Goal: Information Seeking & Learning: Check status

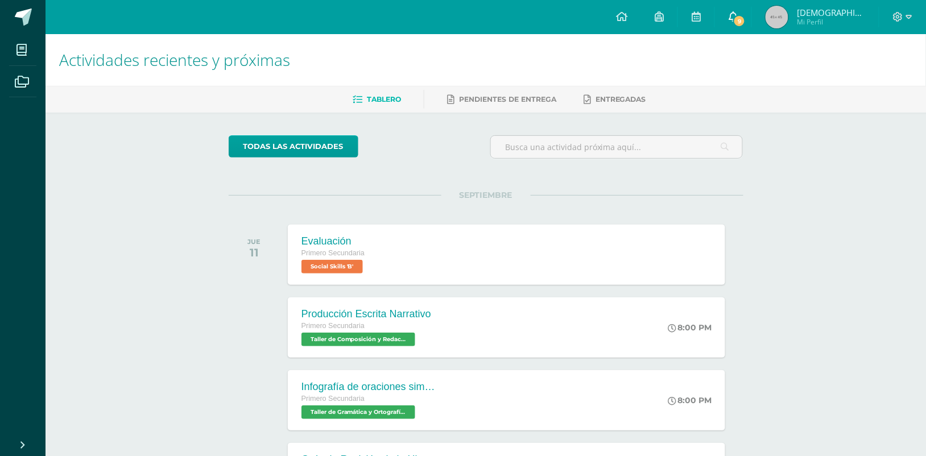
click at [745, 18] on span "9" at bounding box center [739, 21] width 13 height 13
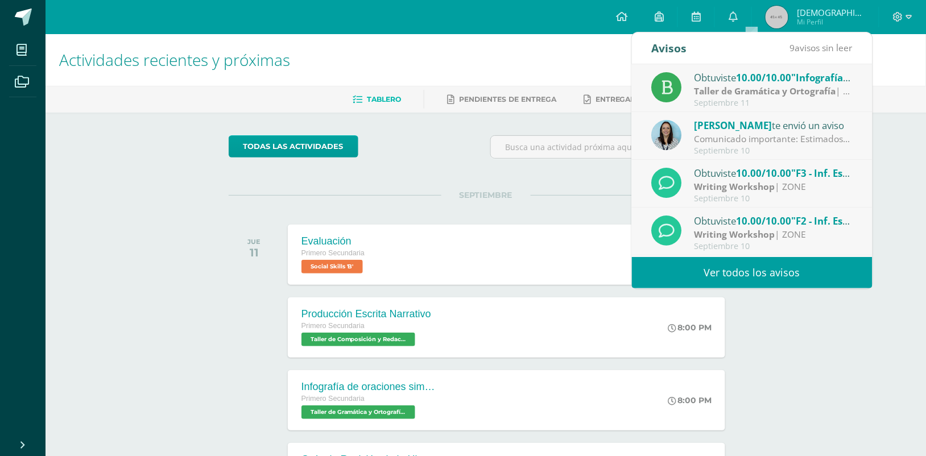
scroll to position [189, 0]
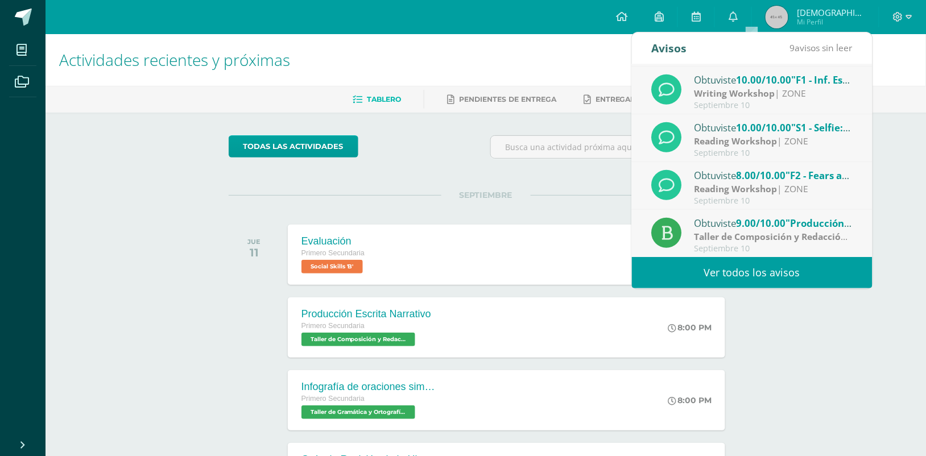
click at [757, 271] on link "Ver todos los avisos" at bounding box center [752, 272] width 241 height 31
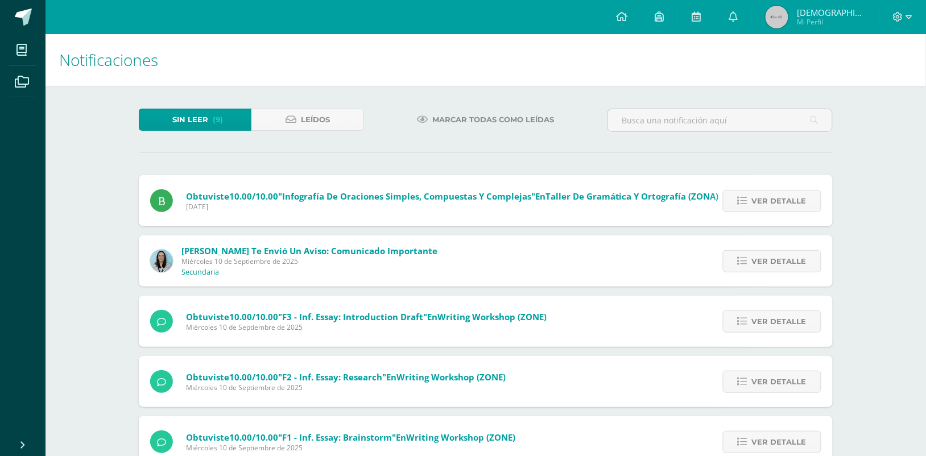
scroll to position [275, 0]
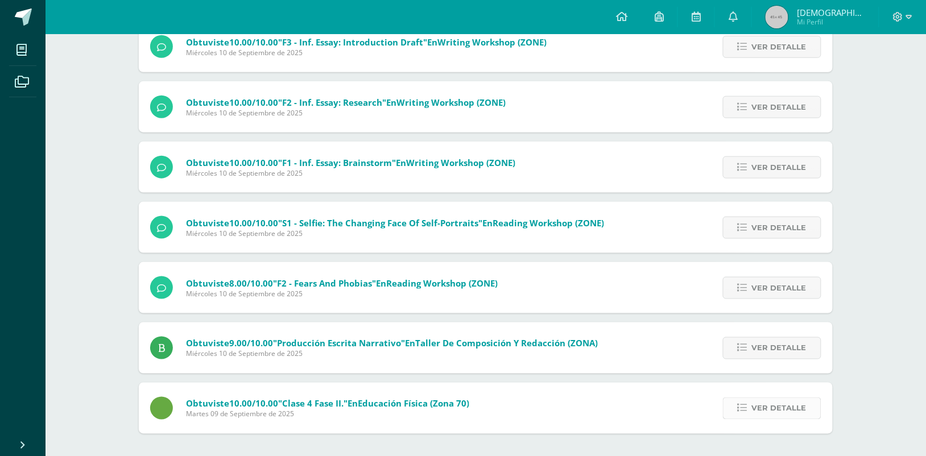
click at [767, 408] on span "Ver detalle" at bounding box center [779, 408] width 55 height 21
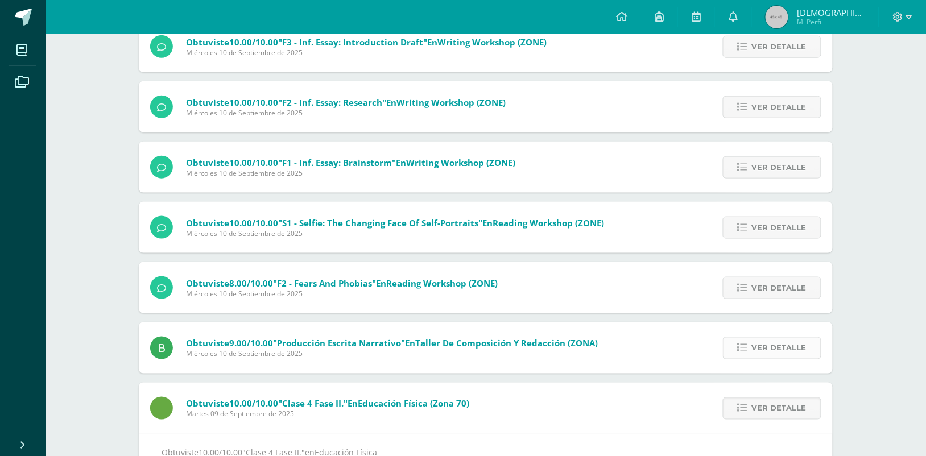
click at [775, 353] on span "Ver detalle" at bounding box center [779, 348] width 55 height 21
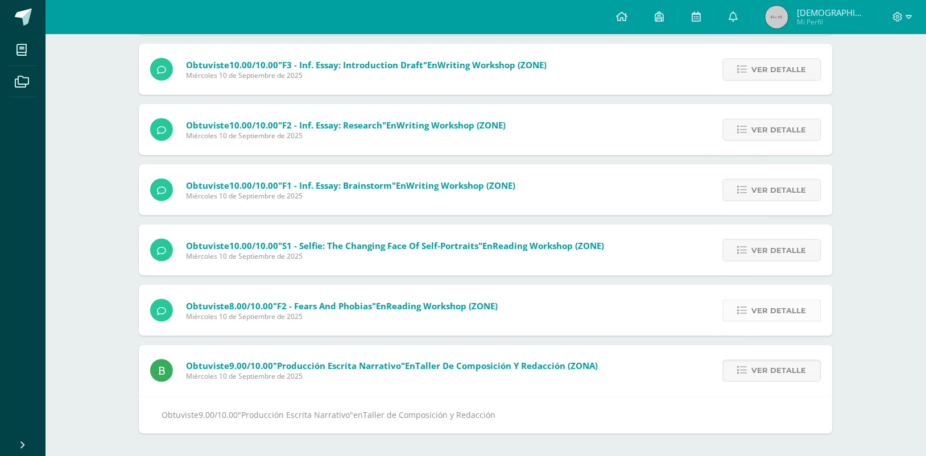
click at [770, 303] on span "Ver detalle" at bounding box center [779, 310] width 55 height 21
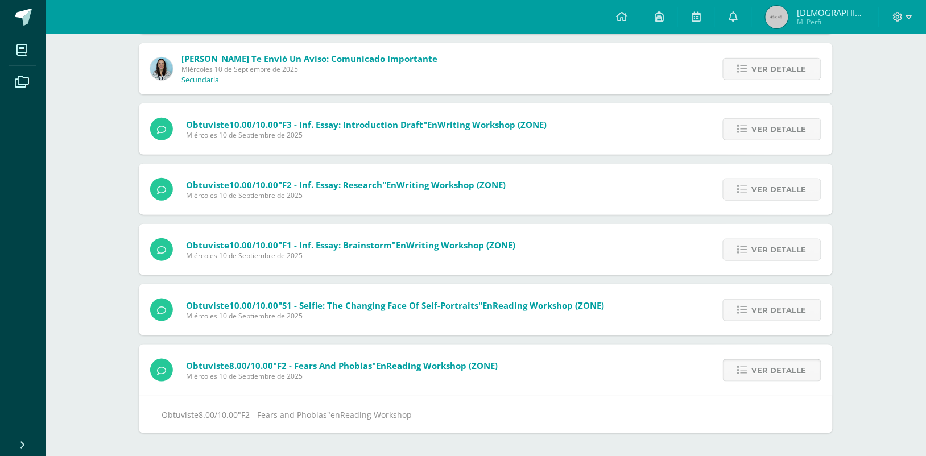
scroll to position [192, 0]
click at [777, 308] on span "Ver detalle" at bounding box center [779, 310] width 55 height 21
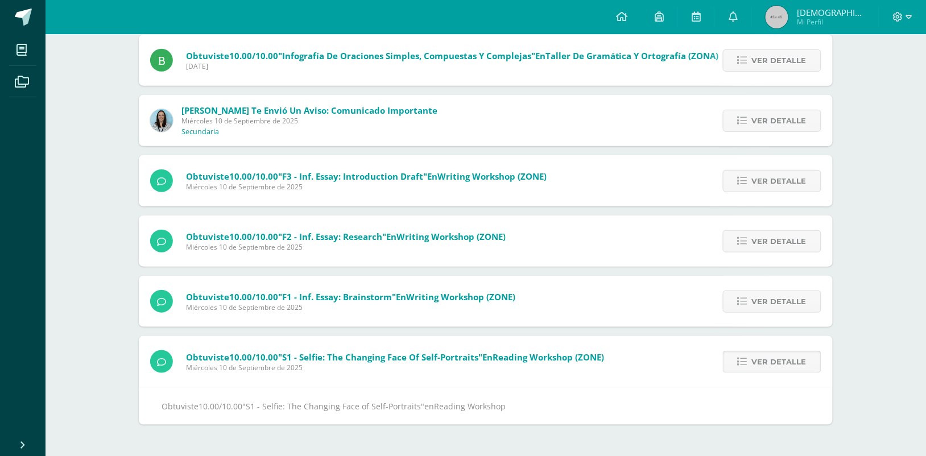
scroll to position [131, 0]
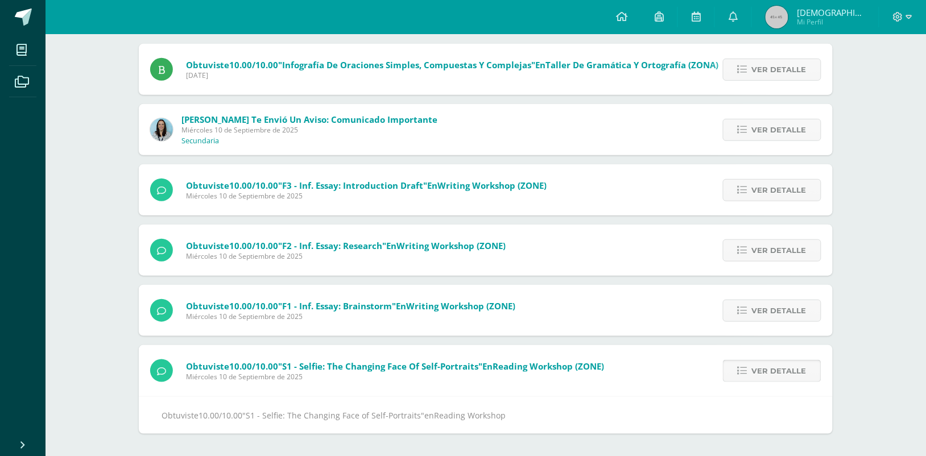
click at [777, 308] on span "Ver detalle" at bounding box center [779, 310] width 55 height 21
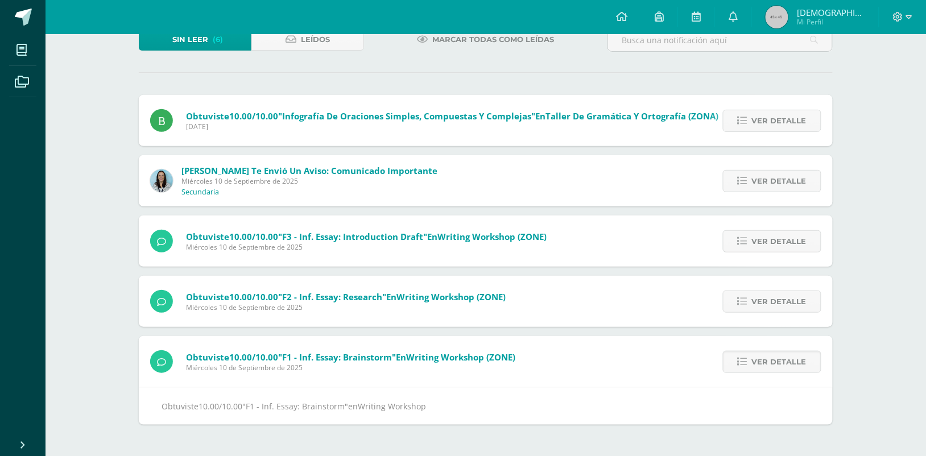
scroll to position [72, 0]
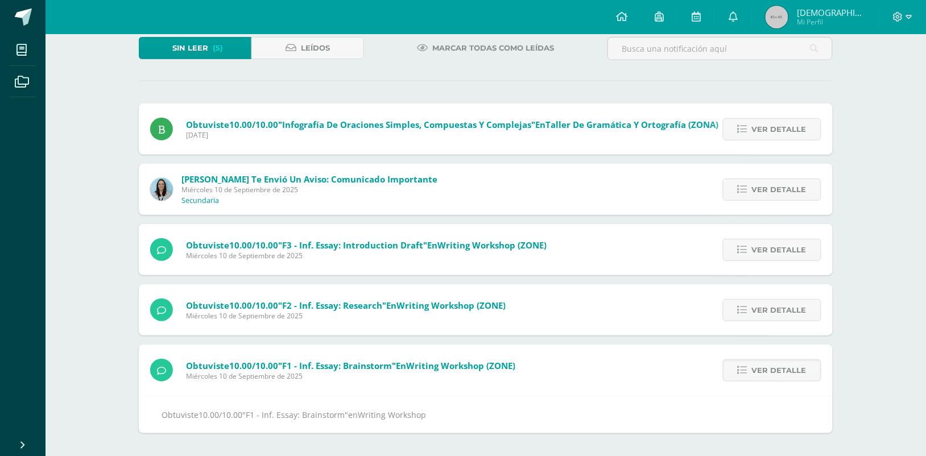
click at [777, 308] on span "Ver detalle" at bounding box center [779, 310] width 55 height 21
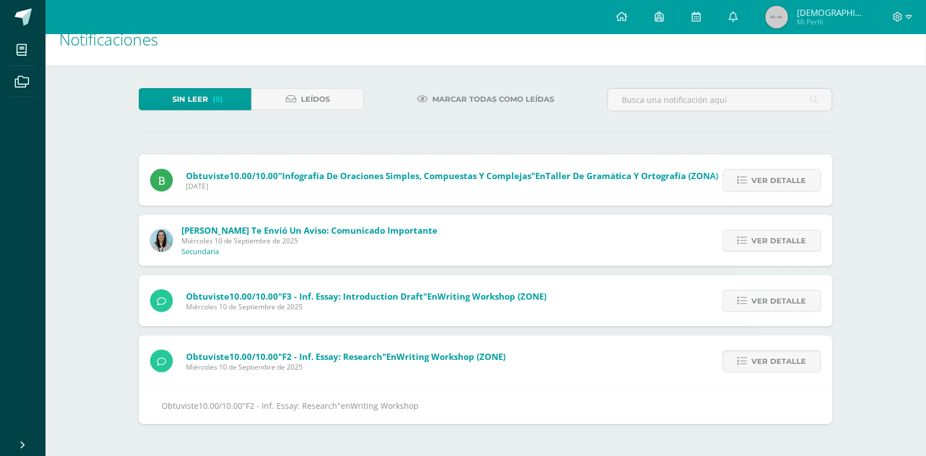
scroll to position [11, 0]
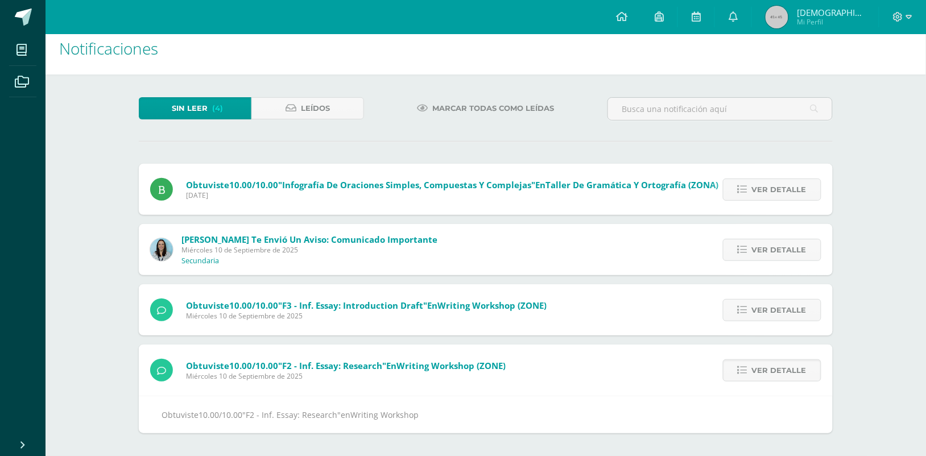
click at [777, 308] on span "Ver detalle" at bounding box center [779, 310] width 55 height 21
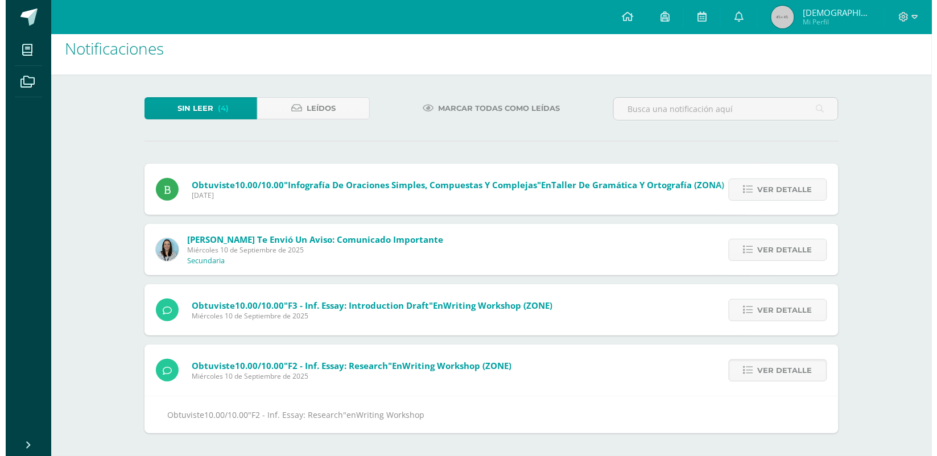
scroll to position [0, 0]
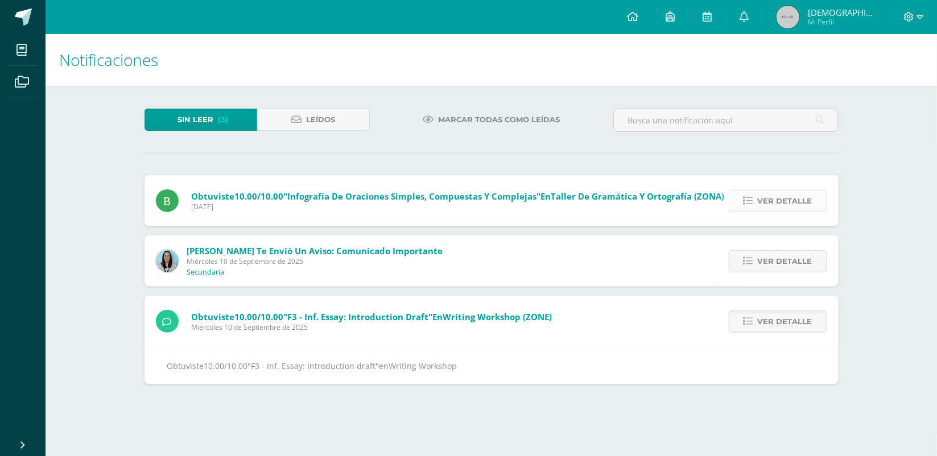
click at [791, 197] on span "Ver detalle" at bounding box center [784, 200] width 55 height 21
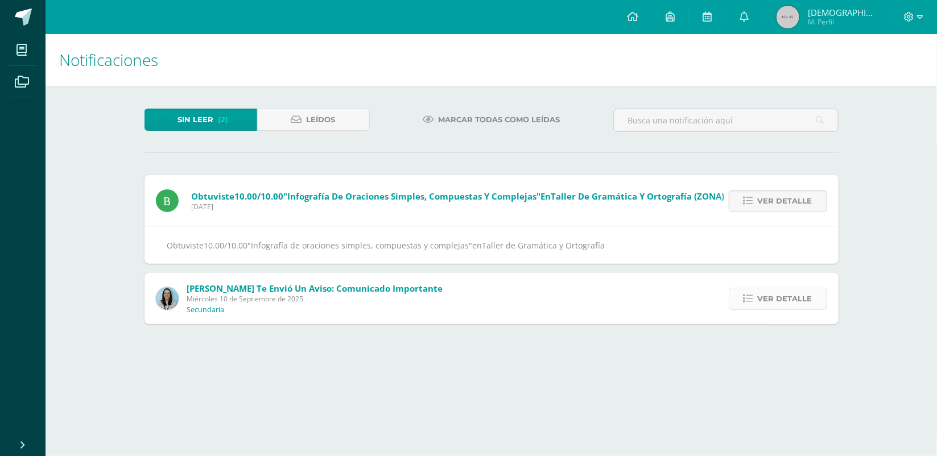
click at [779, 297] on span "Ver detalle" at bounding box center [784, 298] width 55 height 21
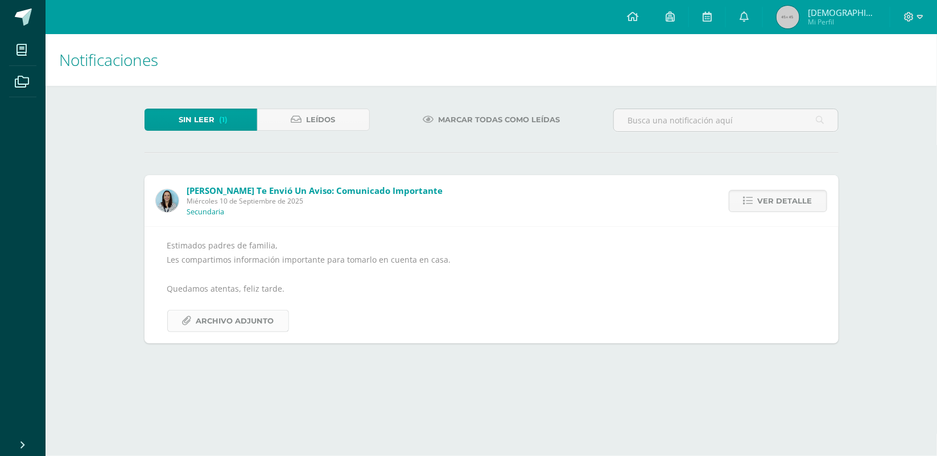
click at [252, 320] on span "Archivo Adjunto" at bounding box center [235, 320] width 78 height 21
click at [842, 18] on span "Mi Perfil" at bounding box center [841, 22] width 68 height 10
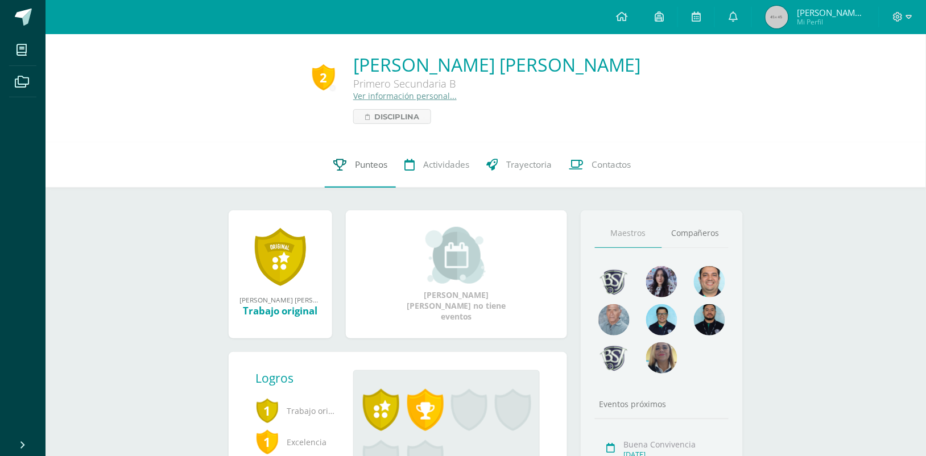
click at [336, 159] on link "Punteos" at bounding box center [360, 164] width 71 height 45
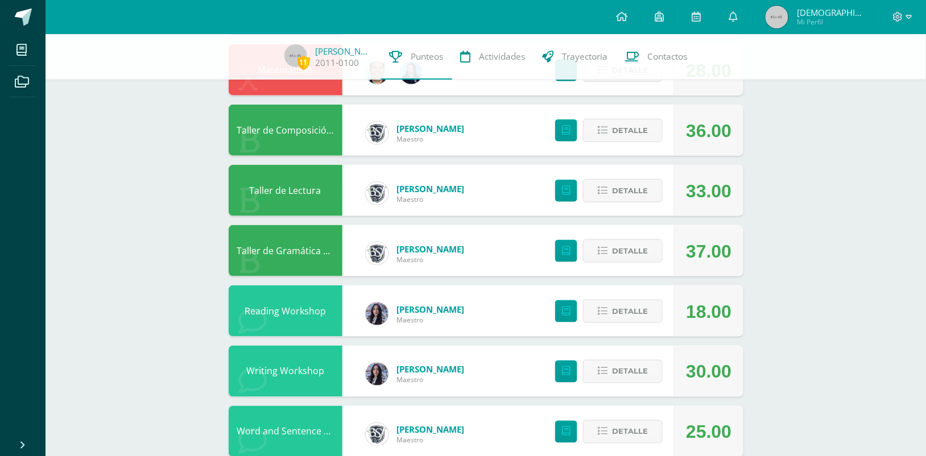
scroll to position [256, 0]
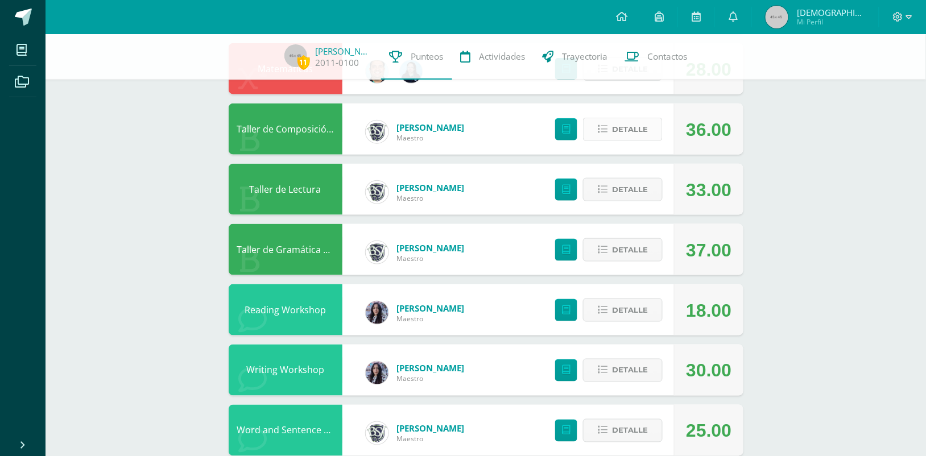
click at [620, 129] on span "Detalle" at bounding box center [630, 129] width 36 height 21
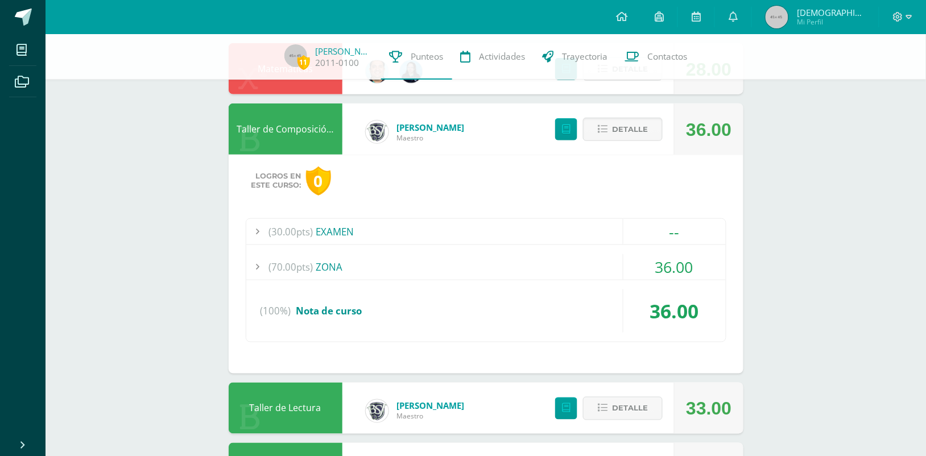
click at [513, 266] on div "(70.00pts) ZONA" at bounding box center [485, 267] width 479 height 26
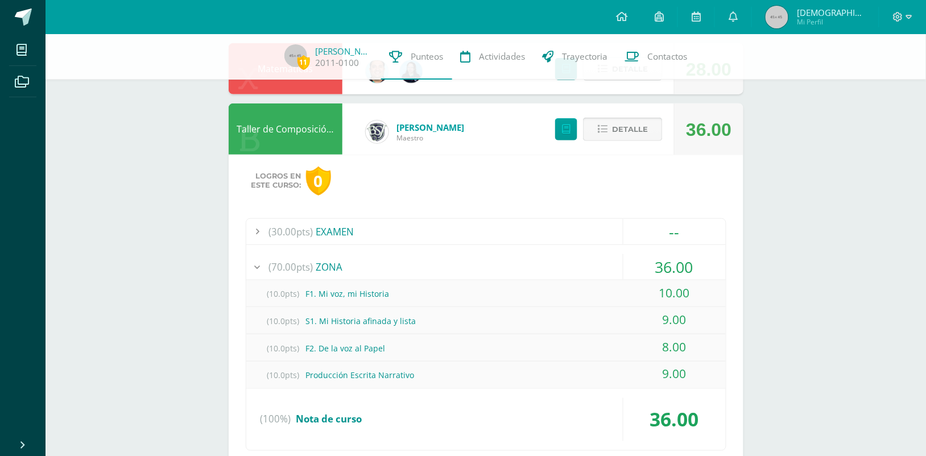
click at [601, 125] on icon at bounding box center [603, 130] width 10 height 10
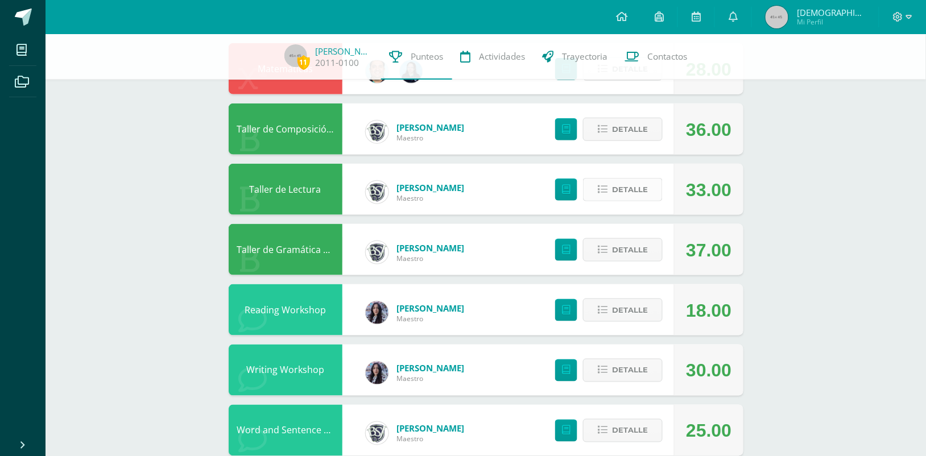
click at [637, 189] on span "Detalle" at bounding box center [630, 189] width 36 height 21
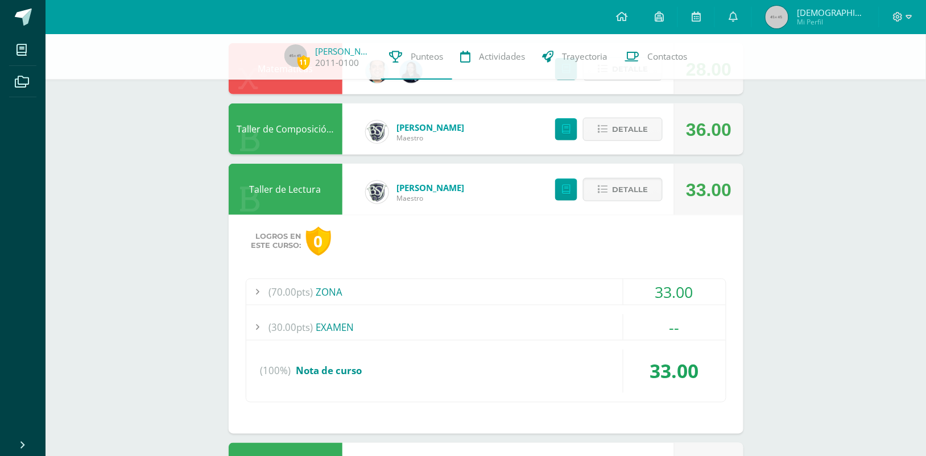
click at [562, 292] on div "(70.00pts) ZONA" at bounding box center [485, 292] width 479 height 26
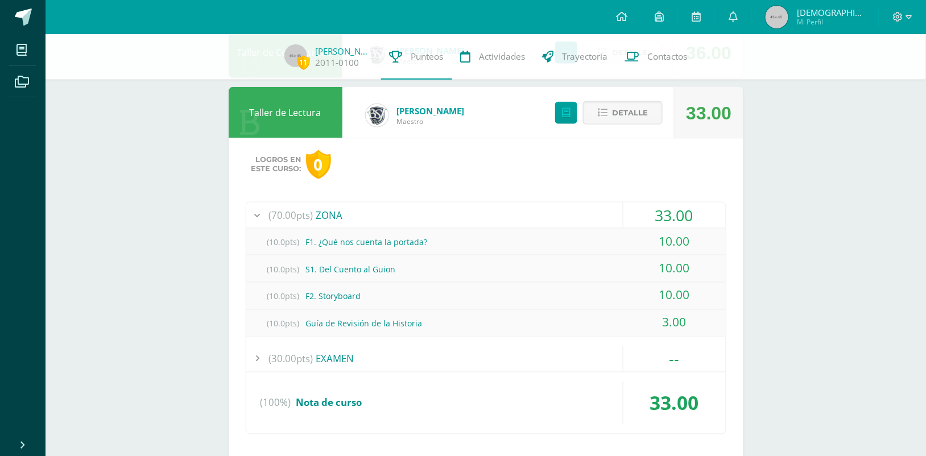
scroll to position [333, 0]
click at [617, 114] on span "Detalle" at bounding box center [630, 112] width 36 height 21
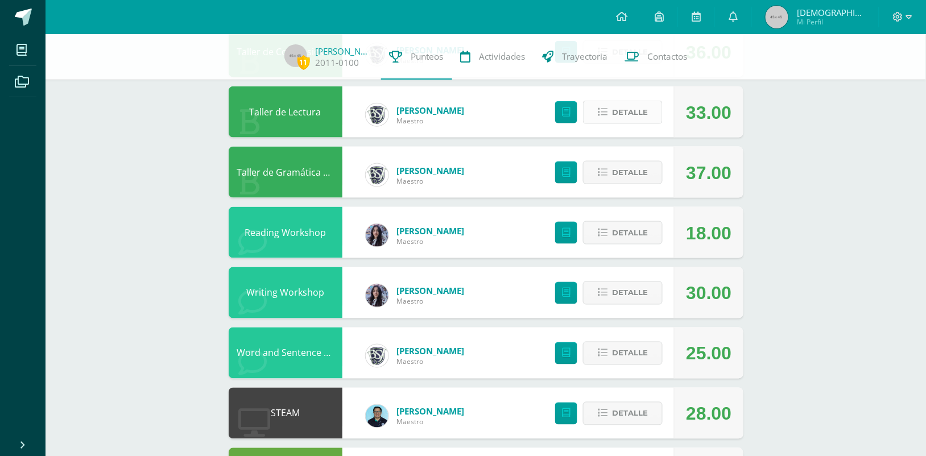
click at [622, 109] on span "Detalle" at bounding box center [630, 112] width 36 height 21
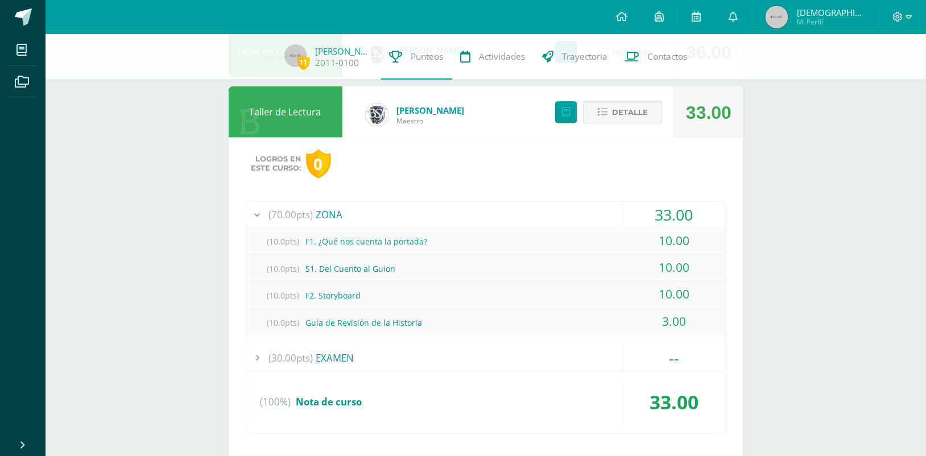
click at [637, 114] on span "Detalle" at bounding box center [630, 112] width 36 height 21
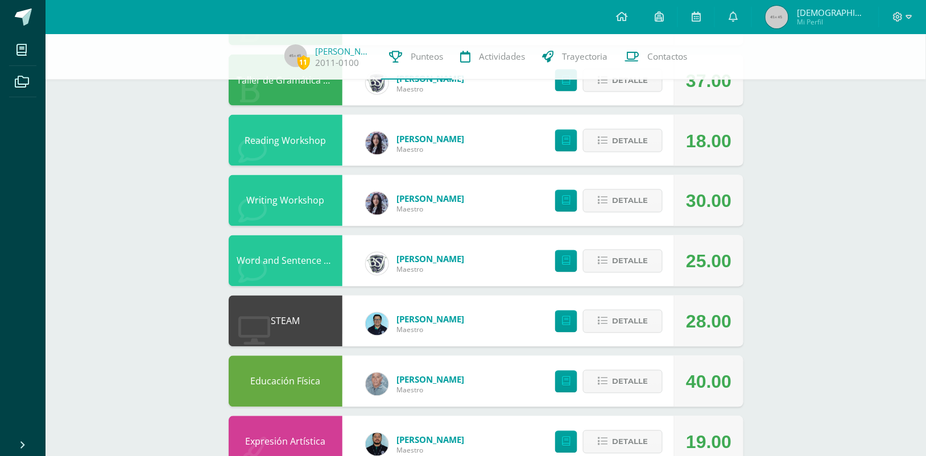
scroll to position [448, 0]
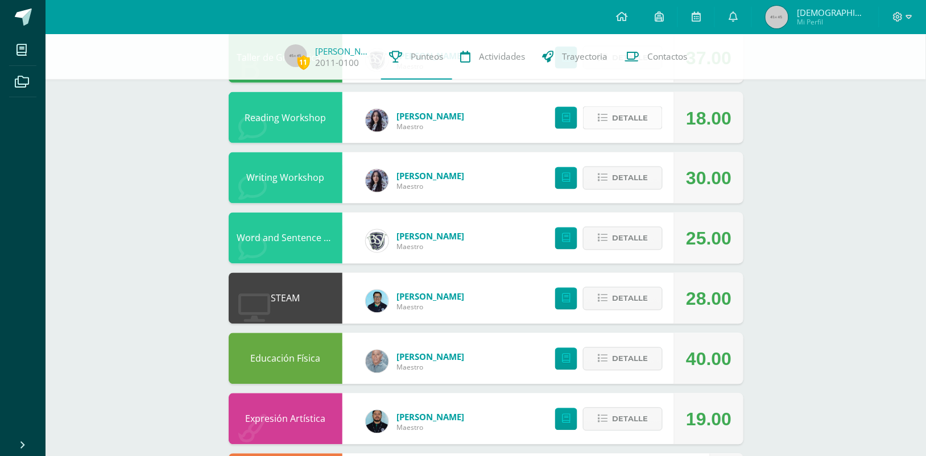
click at [627, 118] on span "Detalle" at bounding box center [630, 117] width 36 height 21
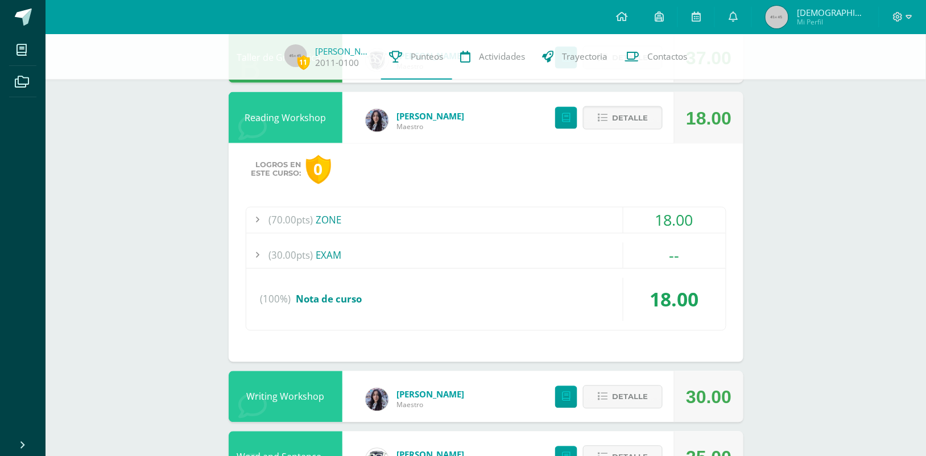
click at [522, 216] on div "(70.00pts) ZONE" at bounding box center [485, 221] width 479 height 26
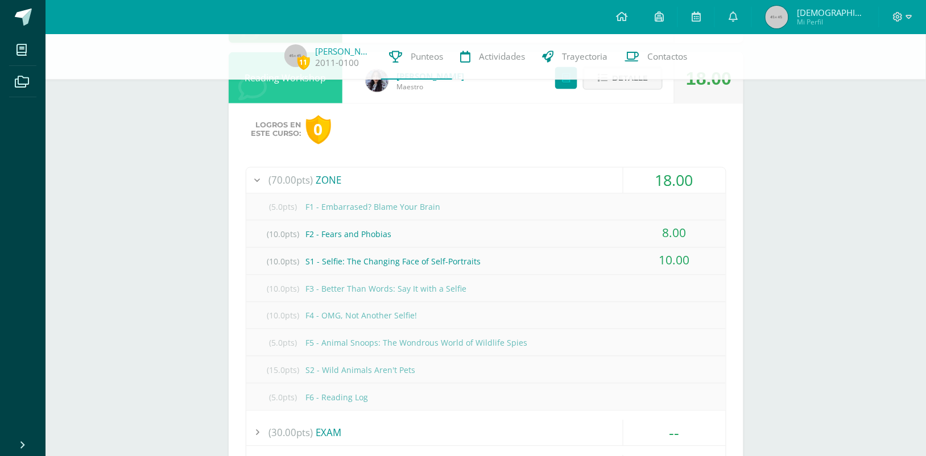
scroll to position [459, 0]
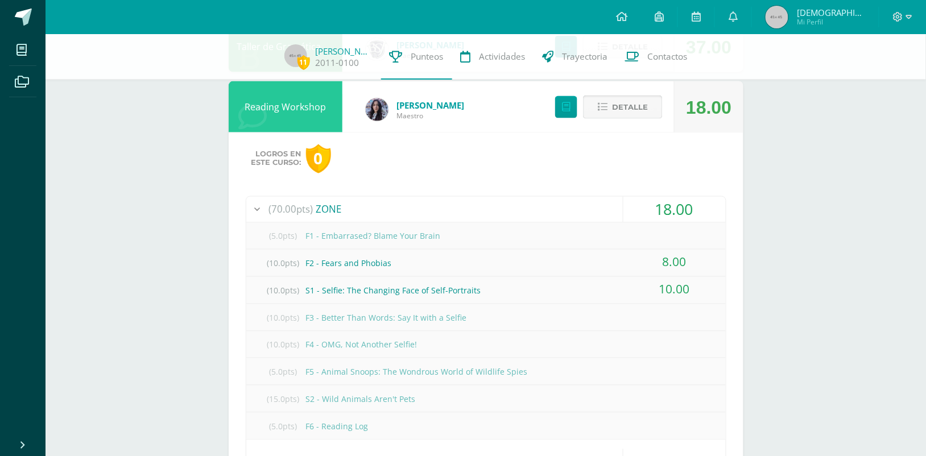
click at [634, 106] on span "Detalle" at bounding box center [630, 107] width 36 height 21
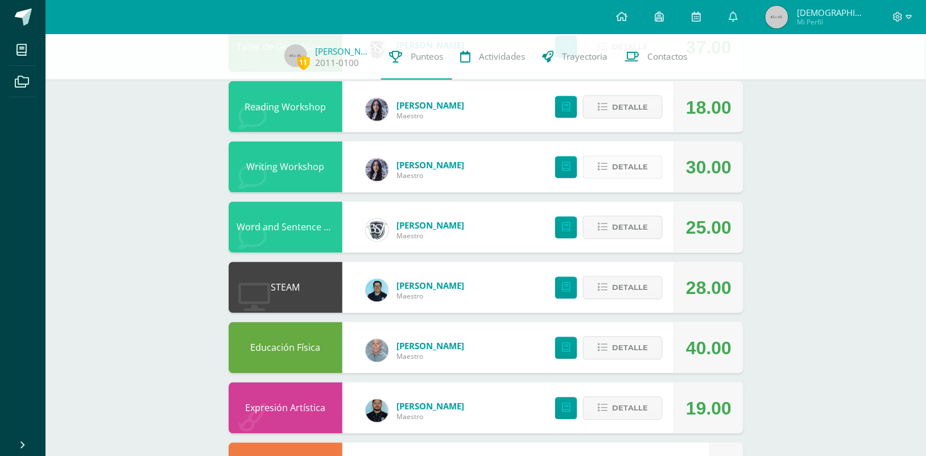
click at [618, 166] on span "Detalle" at bounding box center [630, 167] width 36 height 21
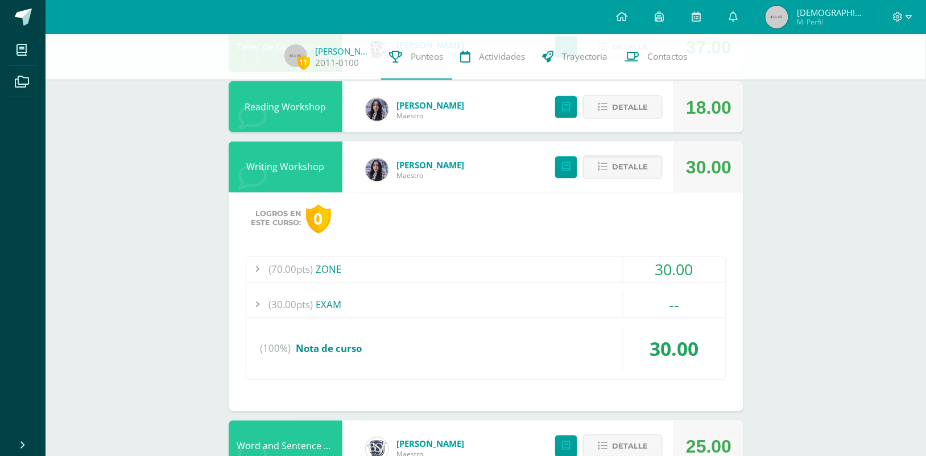
click at [546, 270] on div "(70.00pts) ZONE" at bounding box center [485, 270] width 479 height 26
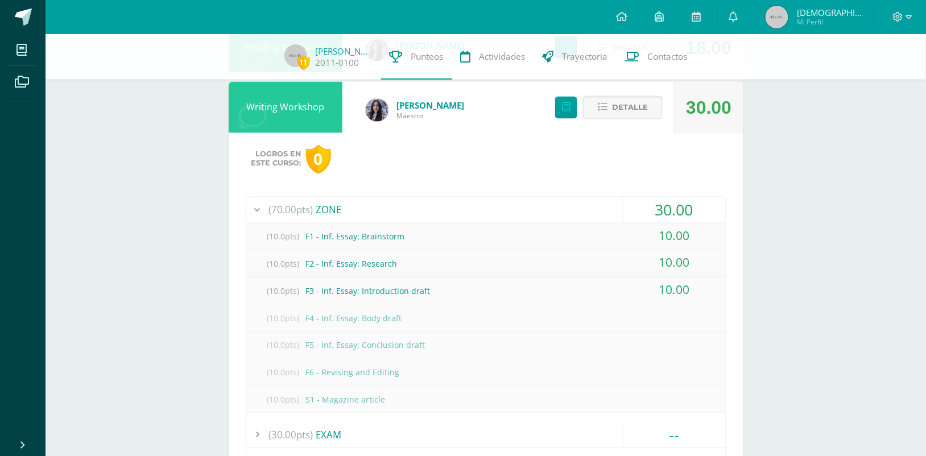
scroll to position [518, 0]
click at [615, 107] on span "Detalle" at bounding box center [630, 108] width 36 height 21
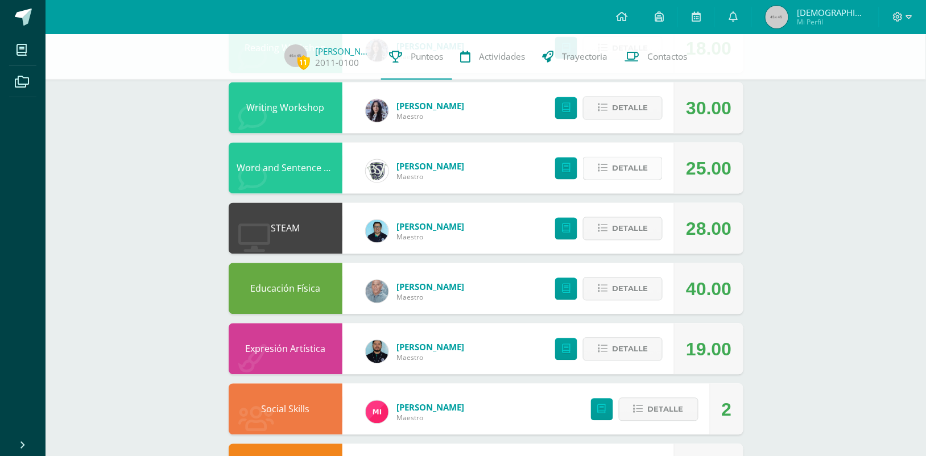
click at [612, 171] on button "Detalle" at bounding box center [623, 168] width 80 height 23
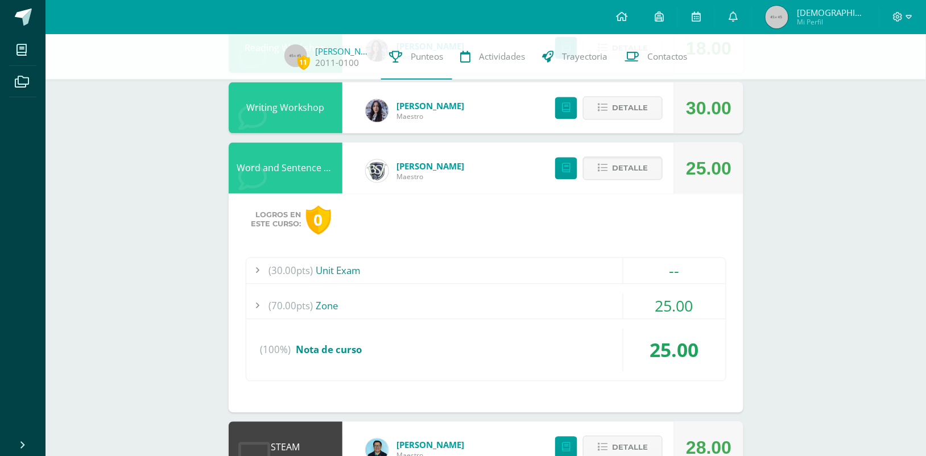
click at [592, 305] on div "(70.00pts) Zone" at bounding box center [485, 306] width 479 height 26
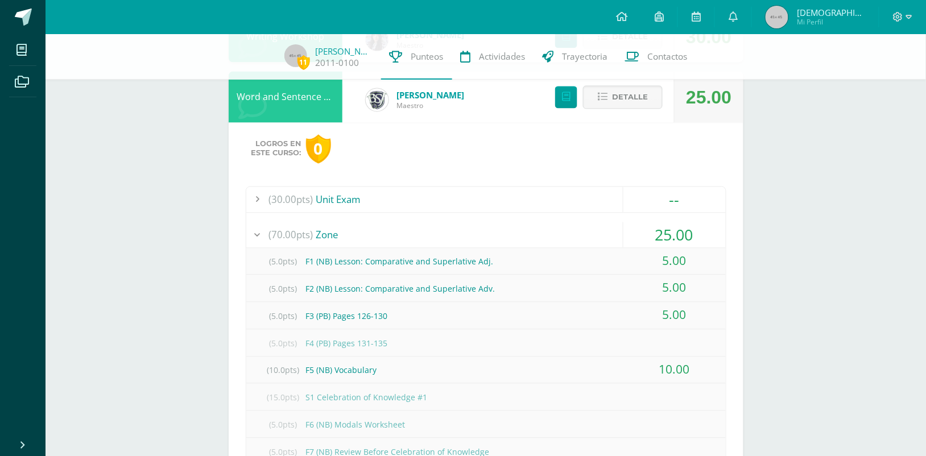
scroll to position [586, 0]
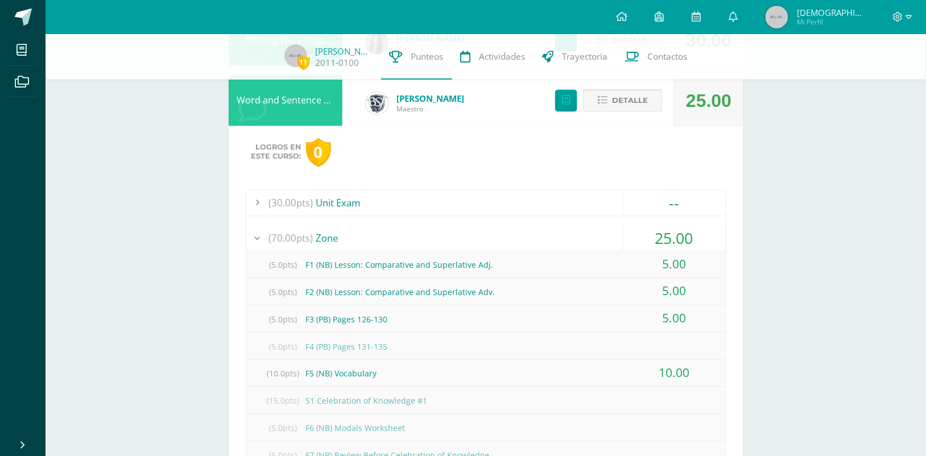
click at [612, 101] on button "Detalle" at bounding box center [623, 100] width 80 height 23
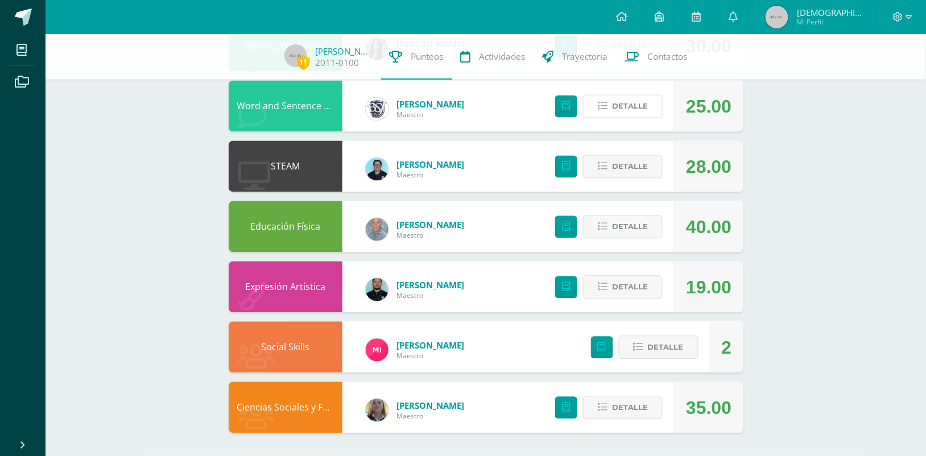
scroll to position [580, 0]
click at [633, 162] on span "Detalle" at bounding box center [630, 166] width 36 height 21
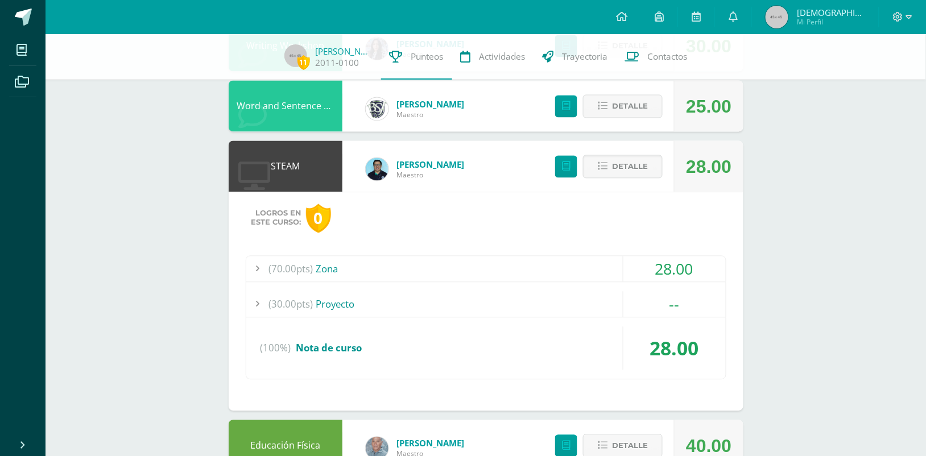
click at [586, 268] on div "(70.00pts) Zona" at bounding box center [485, 269] width 479 height 26
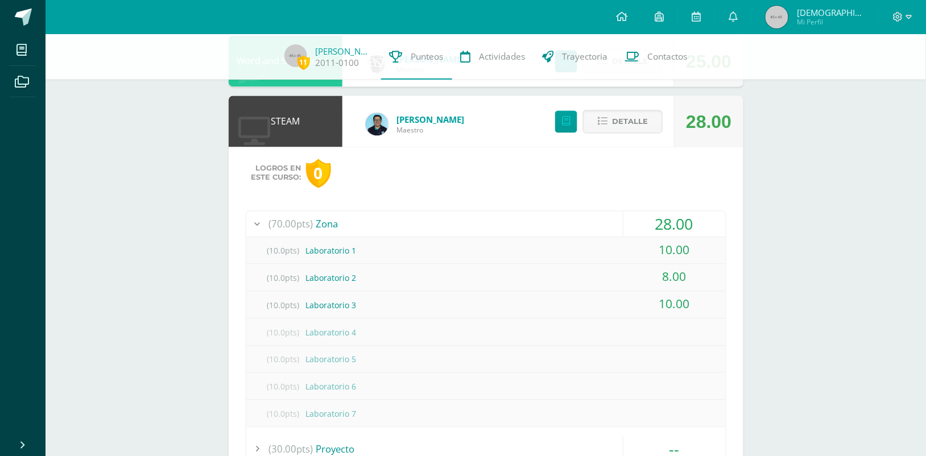
scroll to position [623, 0]
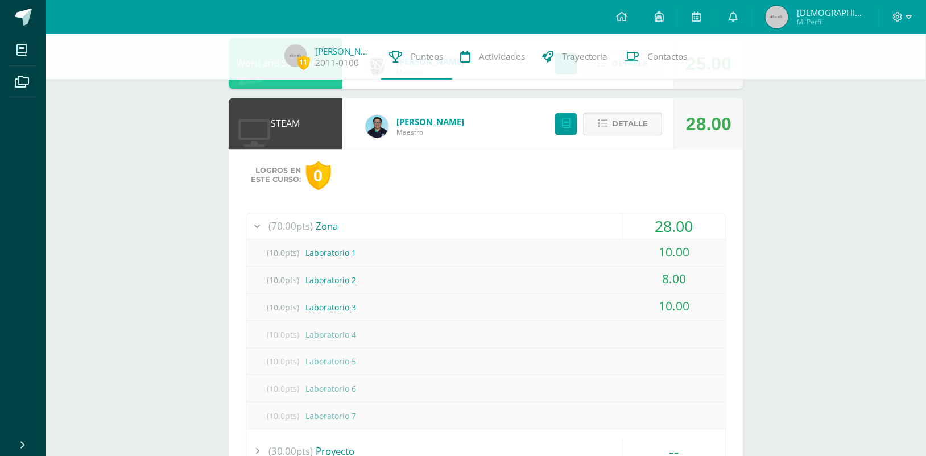
click at [632, 120] on span "Detalle" at bounding box center [630, 123] width 36 height 21
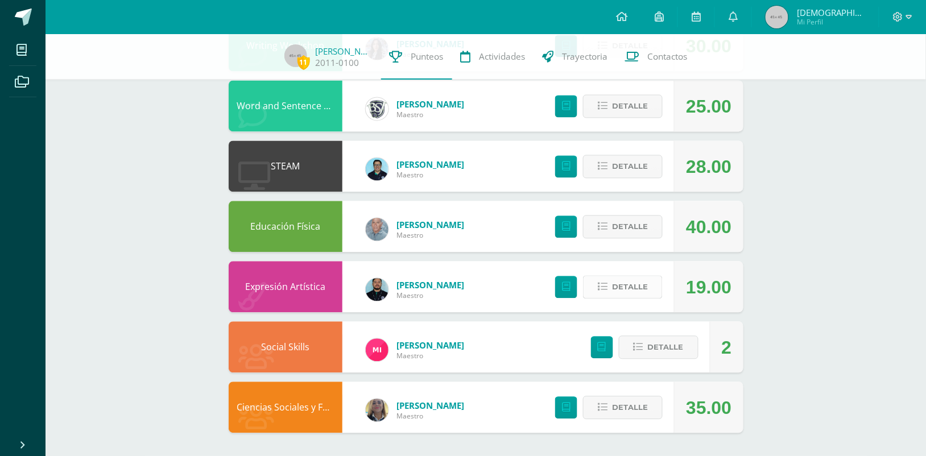
click at [610, 290] on button "Detalle" at bounding box center [623, 287] width 80 height 23
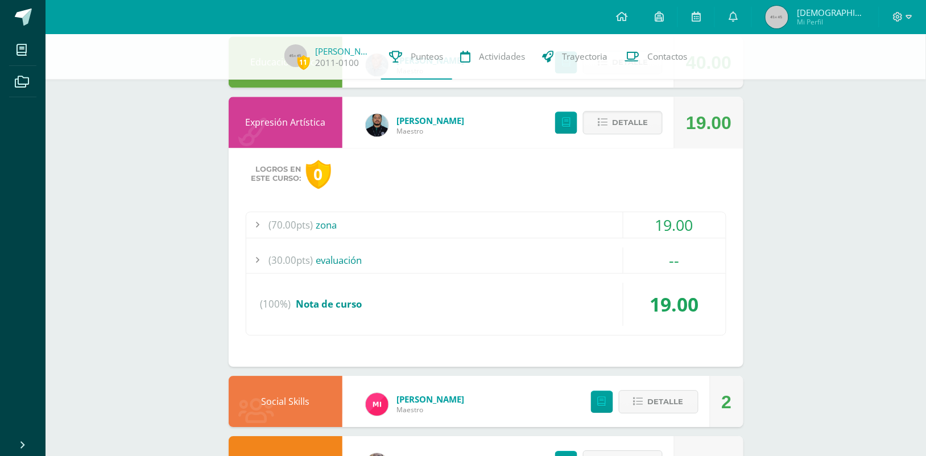
scroll to position [745, 0]
click at [539, 218] on div "(70.00pts) zona" at bounding box center [485, 225] width 479 height 26
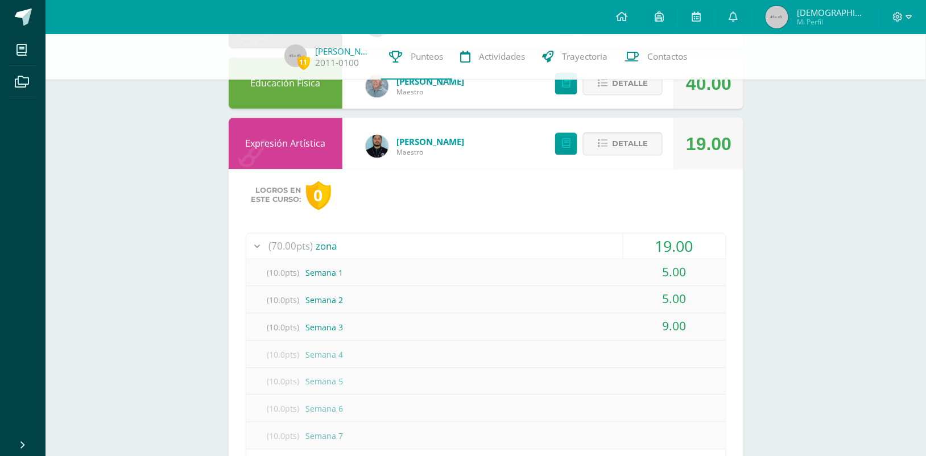
scroll to position [723, 0]
click at [624, 138] on span "Detalle" at bounding box center [630, 144] width 36 height 21
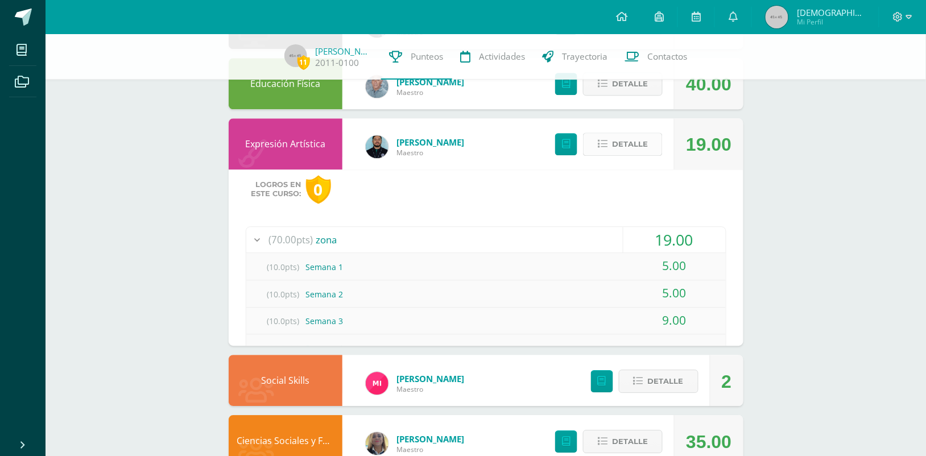
scroll to position [580, 0]
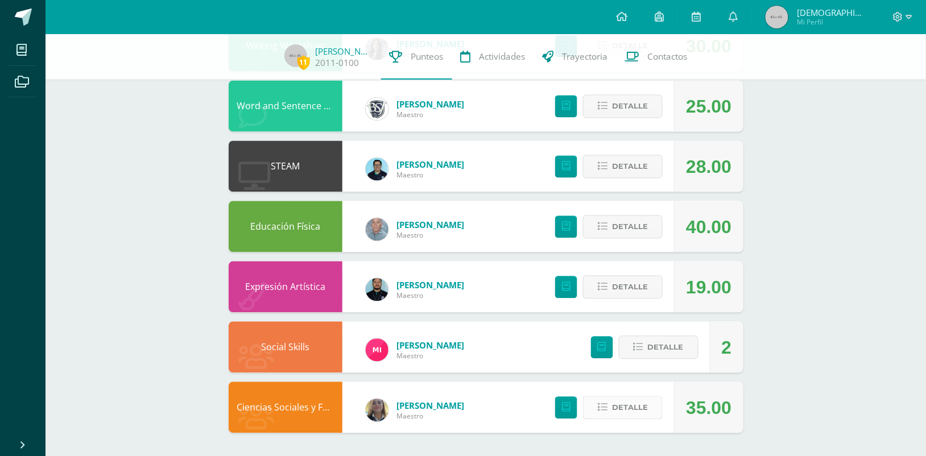
click at [620, 402] on span "Detalle" at bounding box center [630, 407] width 36 height 21
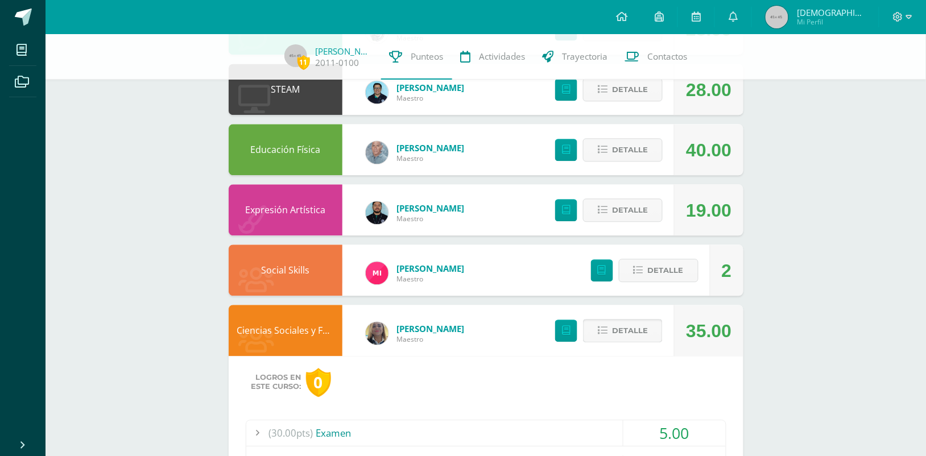
scroll to position [625, 0]
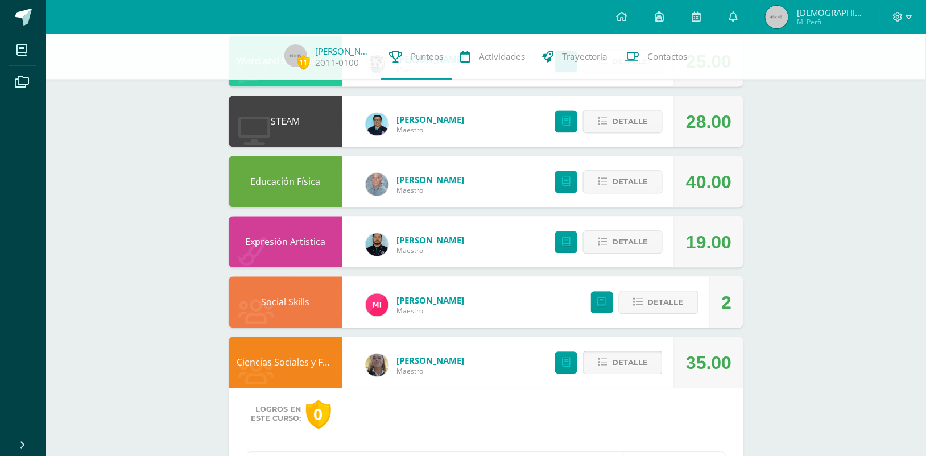
click at [629, 359] on span "Detalle" at bounding box center [630, 362] width 36 height 21
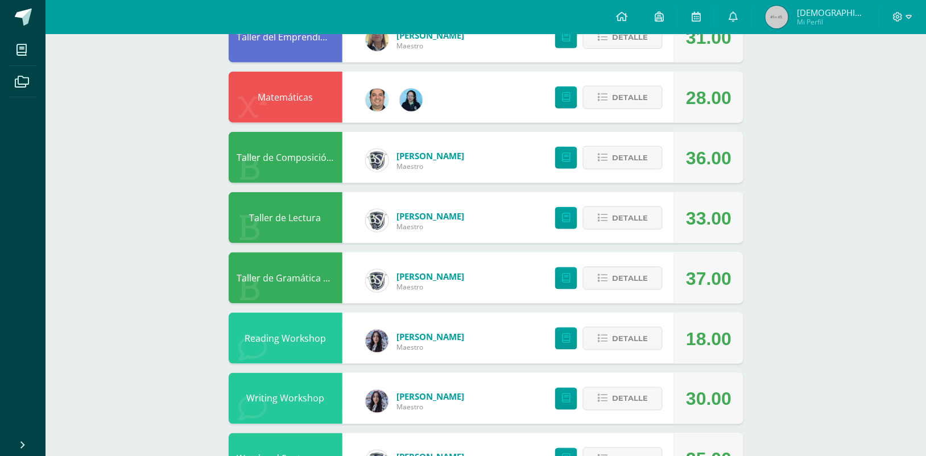
scroll to position [0, 0]
